Goal: Task Accomplishment & Management: Use online tool/utility

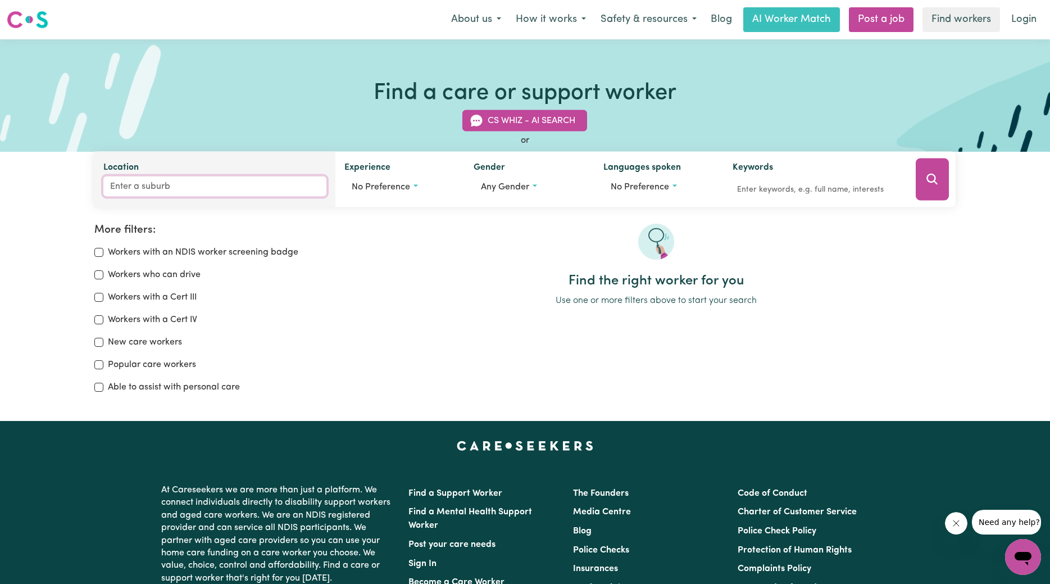
click at [113, 185] on input "Location" at bounding box center [214, 186] width 223 height 20
type input "curr"
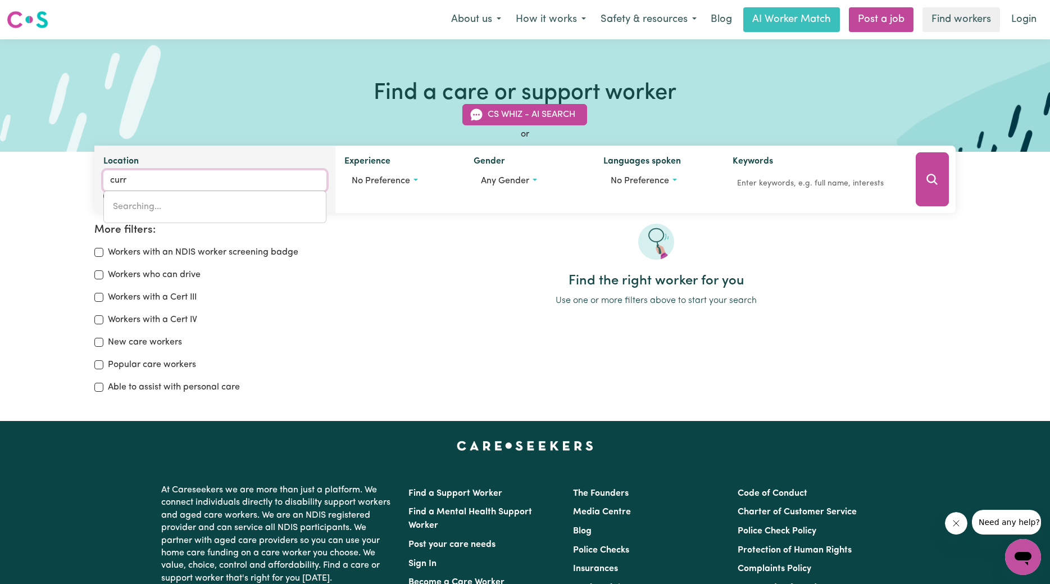
type input "[PERSON_NAME], [GEOGRAPHIC_DATA], 4570"
type input "curru"
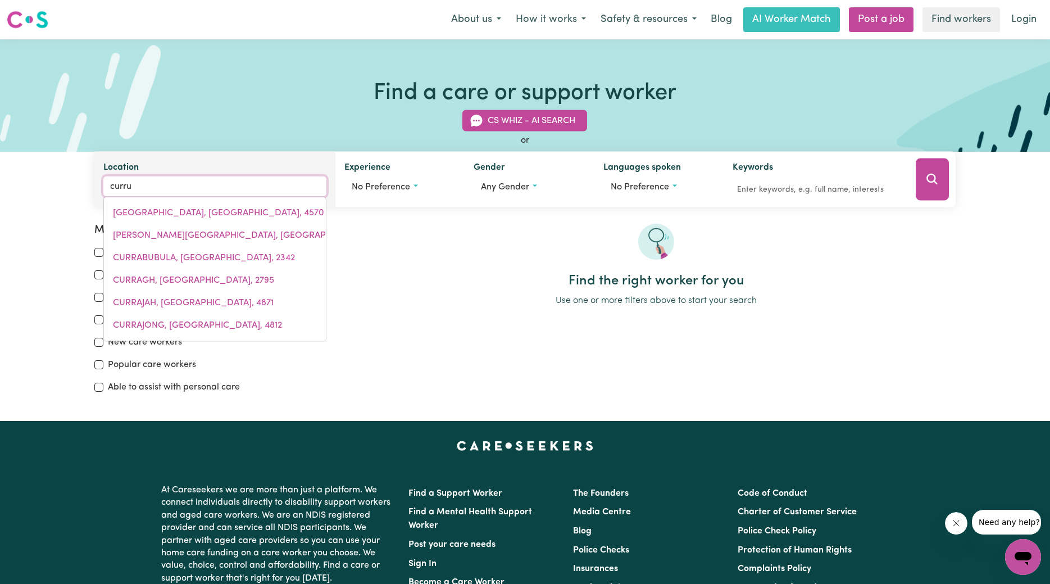
type input "curruMBIN, [GEOGRAPHIC_DATA], 4223"
type input "currum"
type input "currumBIN, [GEOGRAPHIC_DATA], 4223"
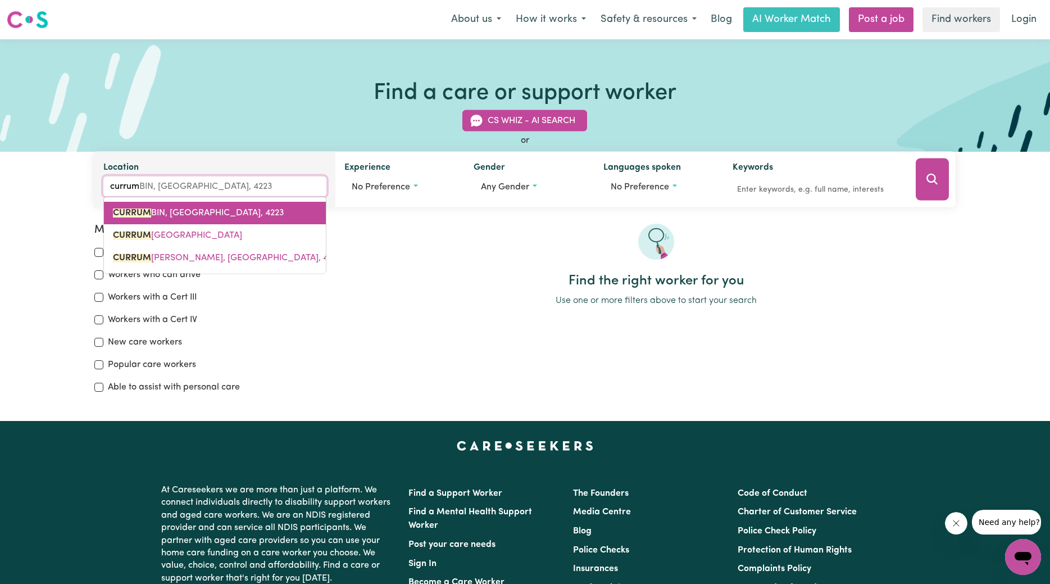
type input "Currumbin"
type input "Currumbin, [GEOGRAPHIC_DATA], 4223"
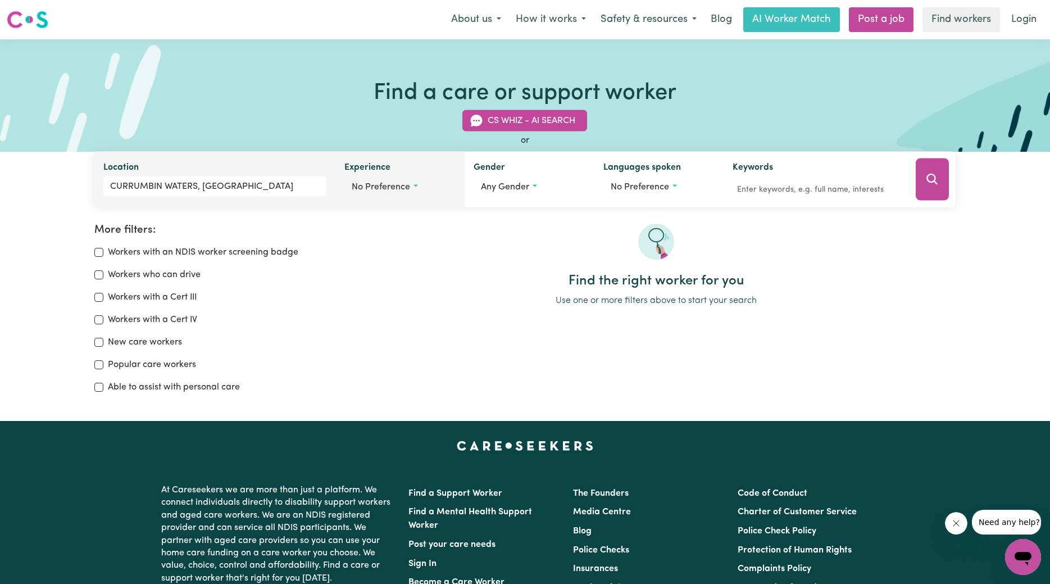
click at [415, 185] on button "No preference" at bounding box center [399, 186] width 111 height 21
click at [356, 233] on input "Aged care" at bounding box center [356, 234] width 9 height 9
checkbox input "true"
checkbox input "false"
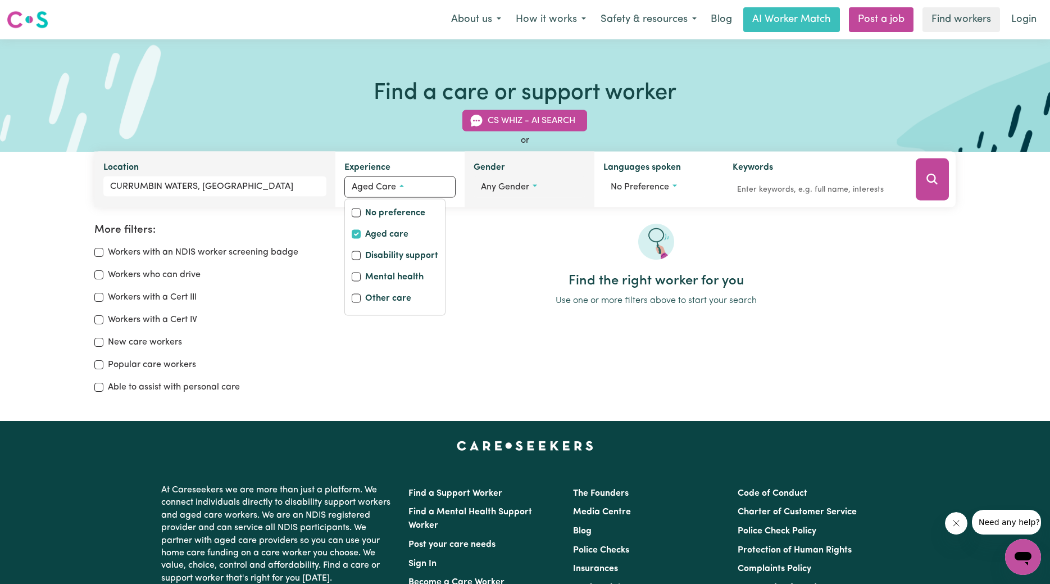
click at [536, 184] on button "Any gender" at bounding box center [528, 186] width 111 height 21
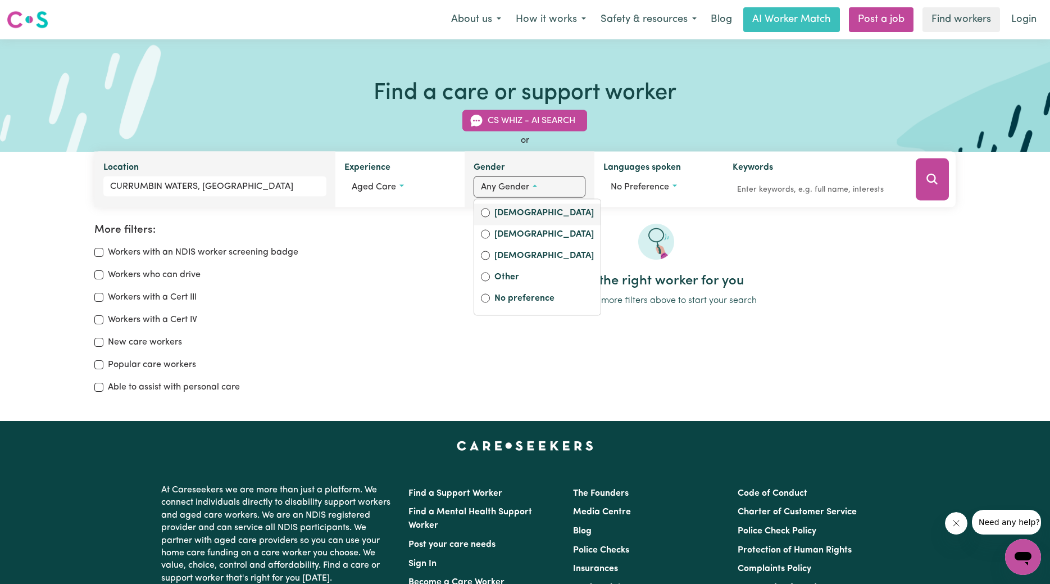
drag, startPoint x: 483, startPoint y: 212, endPoint x: 511, endPoint y: 211, distance: 28.1
click at [484, 212] on input "[DEMOGRAPHIC_DATA]" at bounding box center [485, 212] width 9 height 9
radio input "true"
click at [676, 185] on button "No preference" at bounding box center [663, 186] width 110 height 21
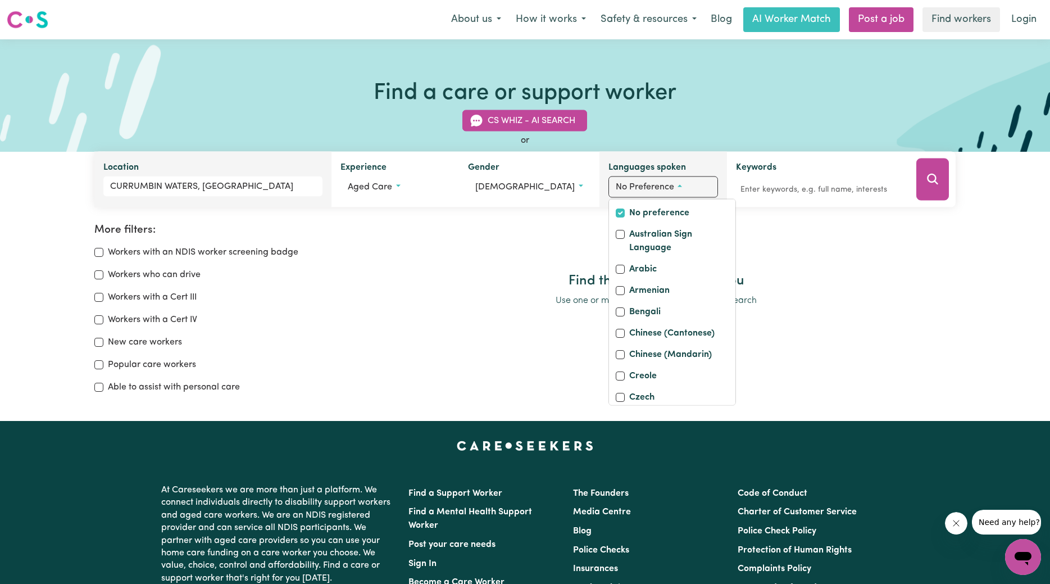
click at [673, 185] on button "No preference" at bounding box center [663, 186] width 110 height 21
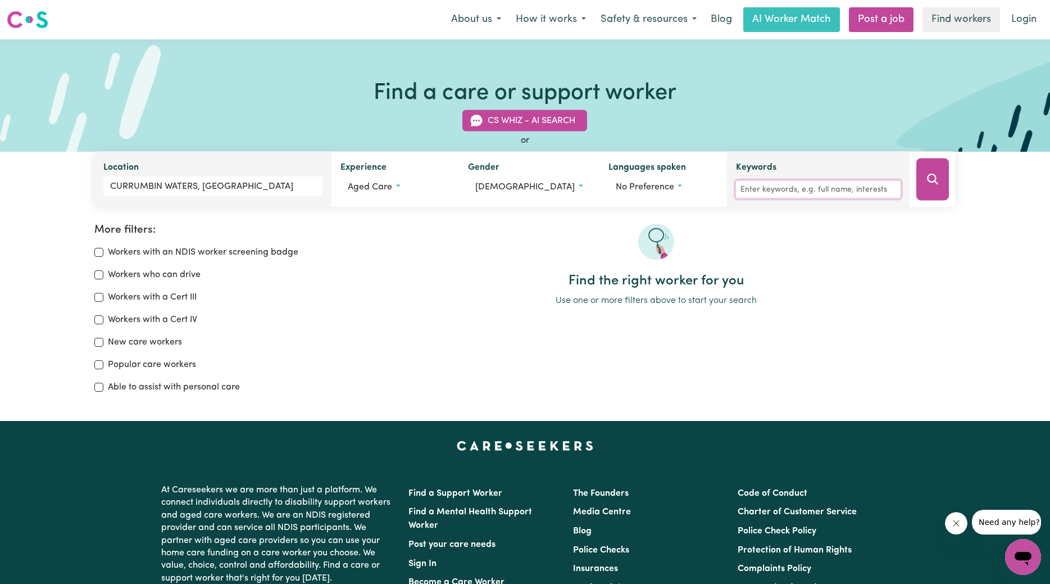
click at [769, 186] on input "Keywords" at bounding box center [818, 189] width 165 height 17
type input "Domestic Assistance"
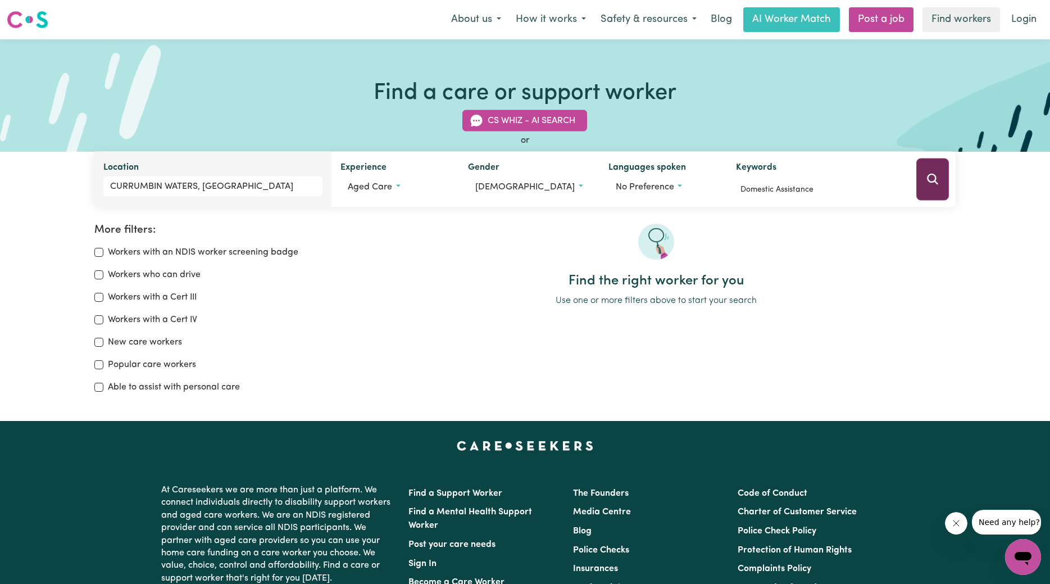
click at [931, 179] on icon "Search" at bounding box center [932, 178] width 13 height 13
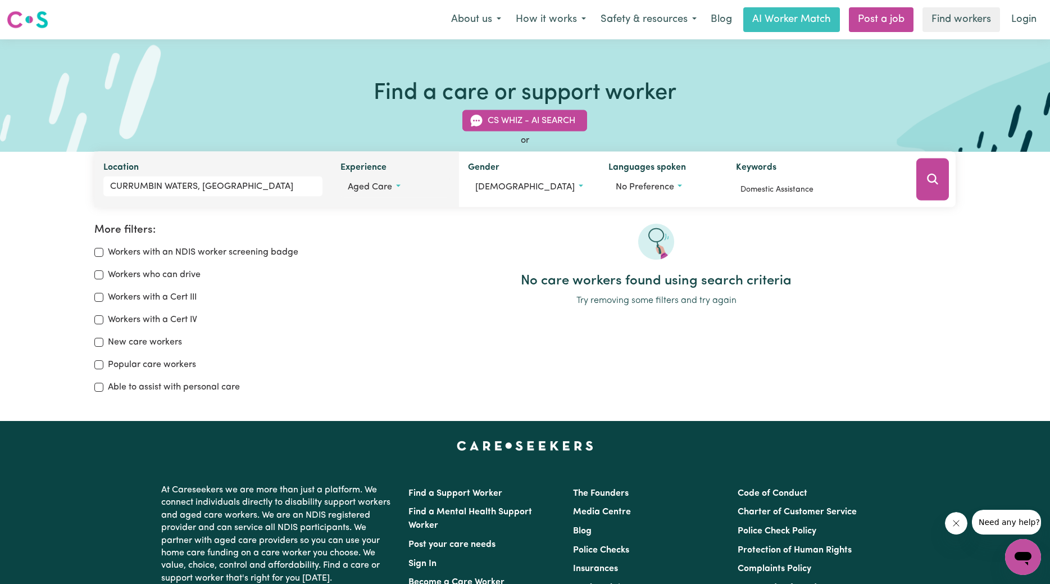
click at [402, 184] on button "Aged care" at bounding box center [395, 186] width 110 height 21
click at [354, 297] on input "Other care" at bounding box center [352, 298] width 9 height 9
checkbox input "true"
click at [357, 233] on input "Aged care" at bounding box center [352, 234] width 9 height 9
checkbox input "false"
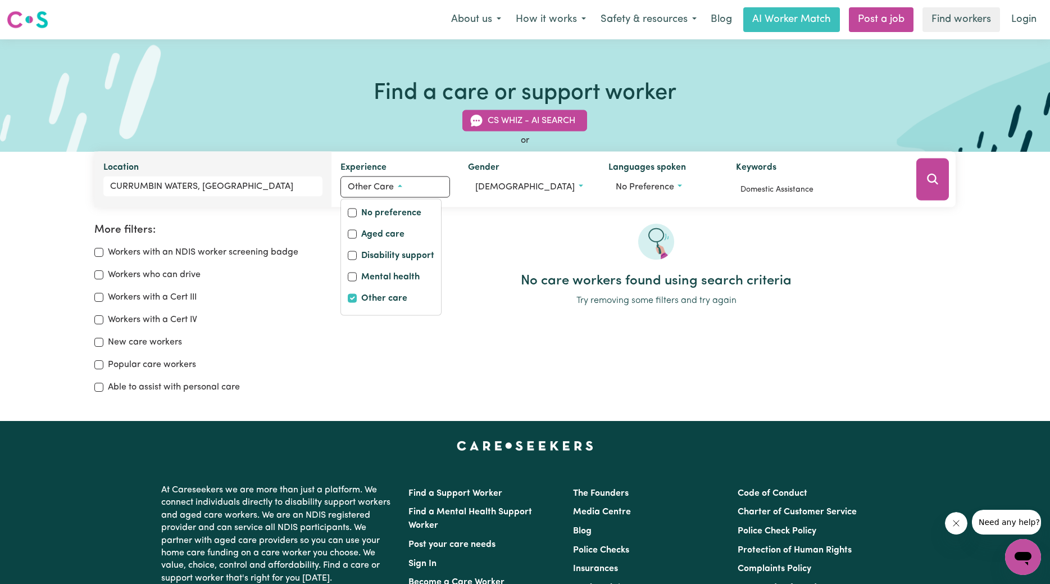
click at [490, 303] on p "Try removing some filters and try again" at bounding box center [656, 300] width 599 height 13
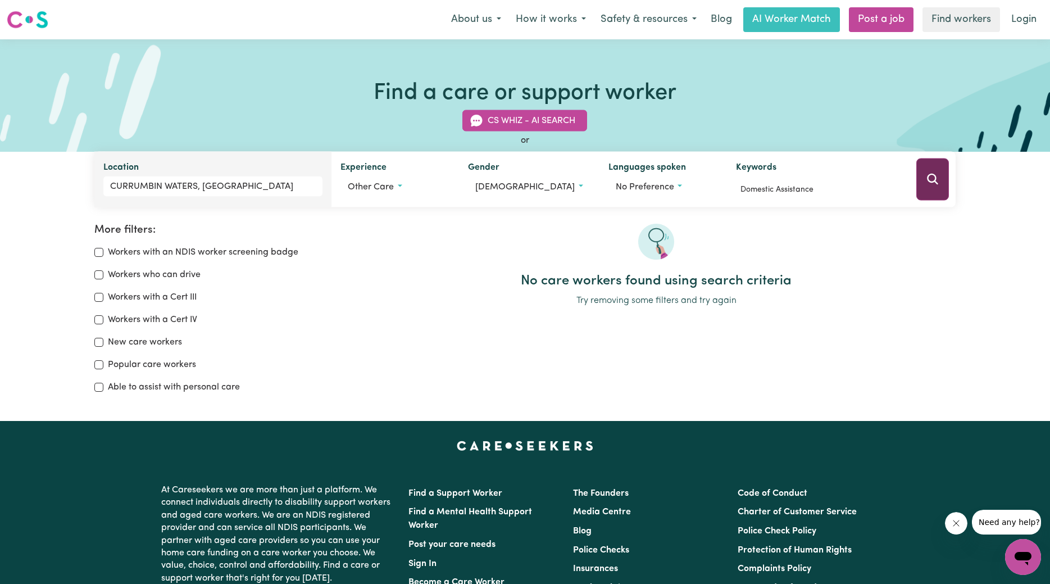
click at [933, 177] on icon "Search" at bounding box center [932, 178] width 13 height 13
click at [954, 17] on link "Find workers" at bounding box center [961, 19] width 78 height 25
